Goal: Task Accomplishment & Management: Manage account settings

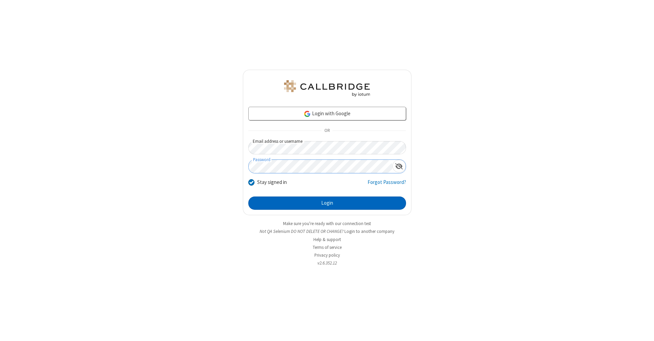
click at [327, 204] on button "Login" at bounding box center [327, 204] width 158 height 14
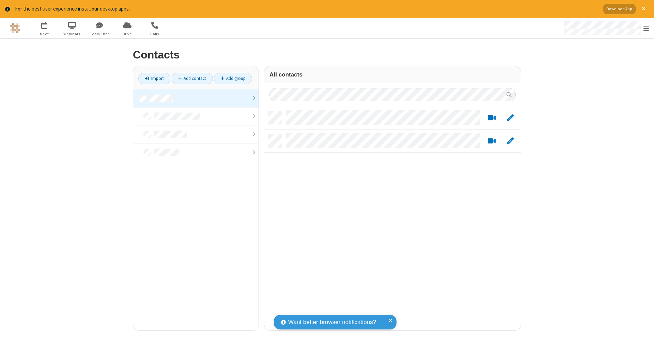
scroll to position [220, 251]
click at [196, 98] on link at bounding box center [195, 99] width 125 height 18
click at [192, 78] on link "Add contact" at bounding box center [192, 79] width 41 height 12
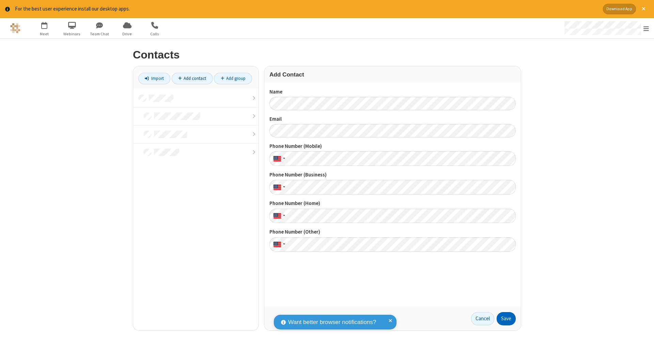
click at [506, 319] on button "Save" at bounding box center [505, 319] width 19 height 14
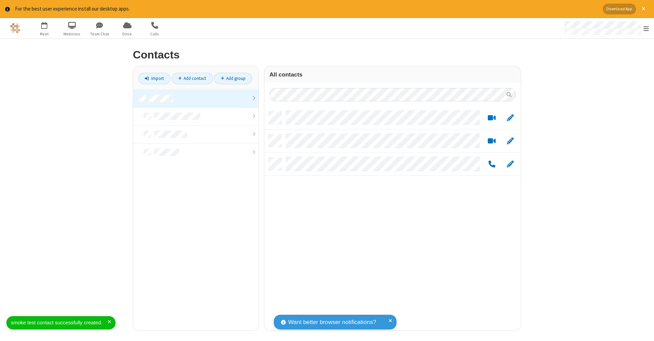
scroll to position [220, 251]
